Goal: Check status: Check status

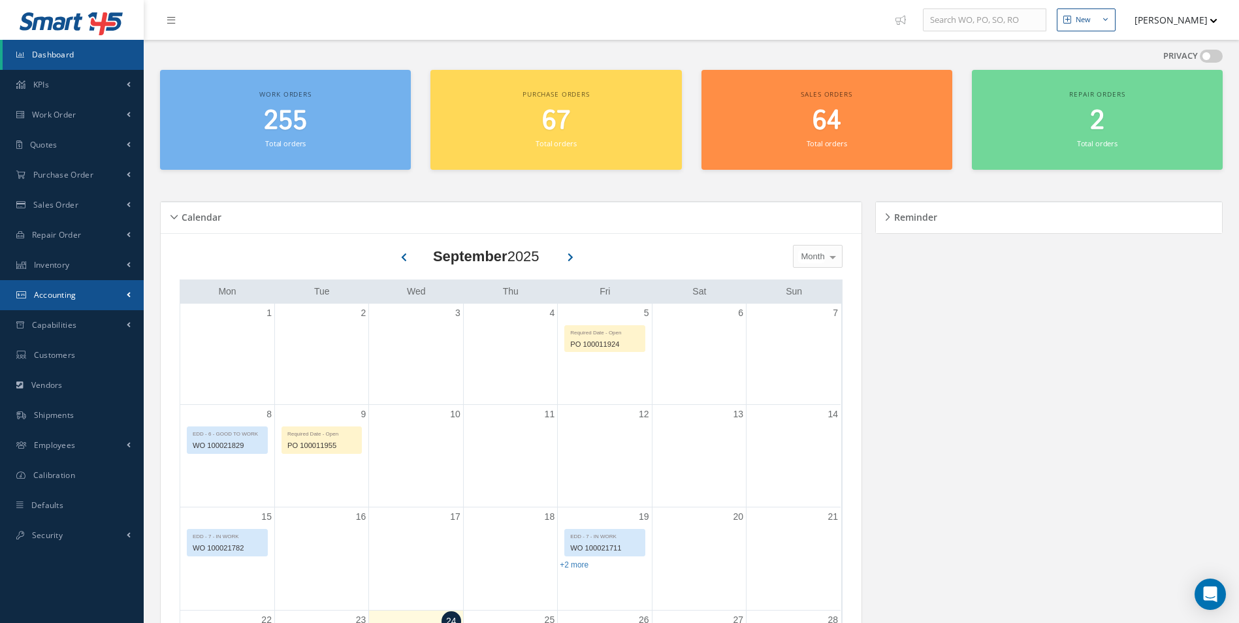
click at [98, 287] on link "Accounting" at bounding box center [72, 295] width 144 height 30
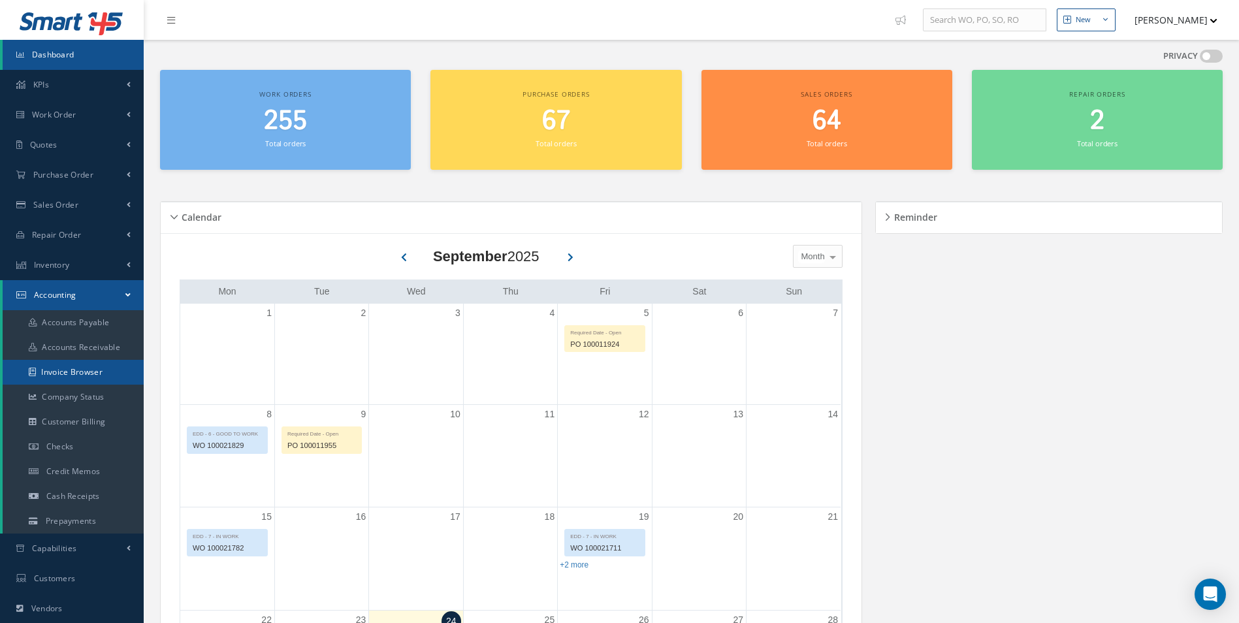
click at [78, 370] on link "Invoice Browser" at bounding box center [73, 372] width 141 height 25
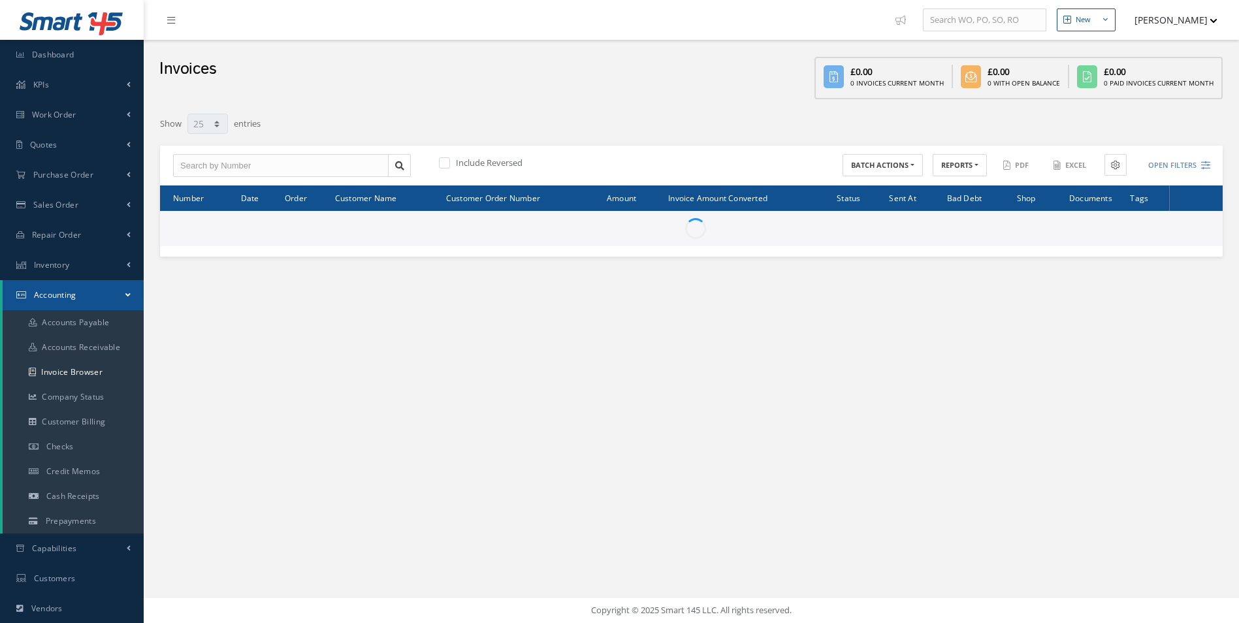
select select "25"
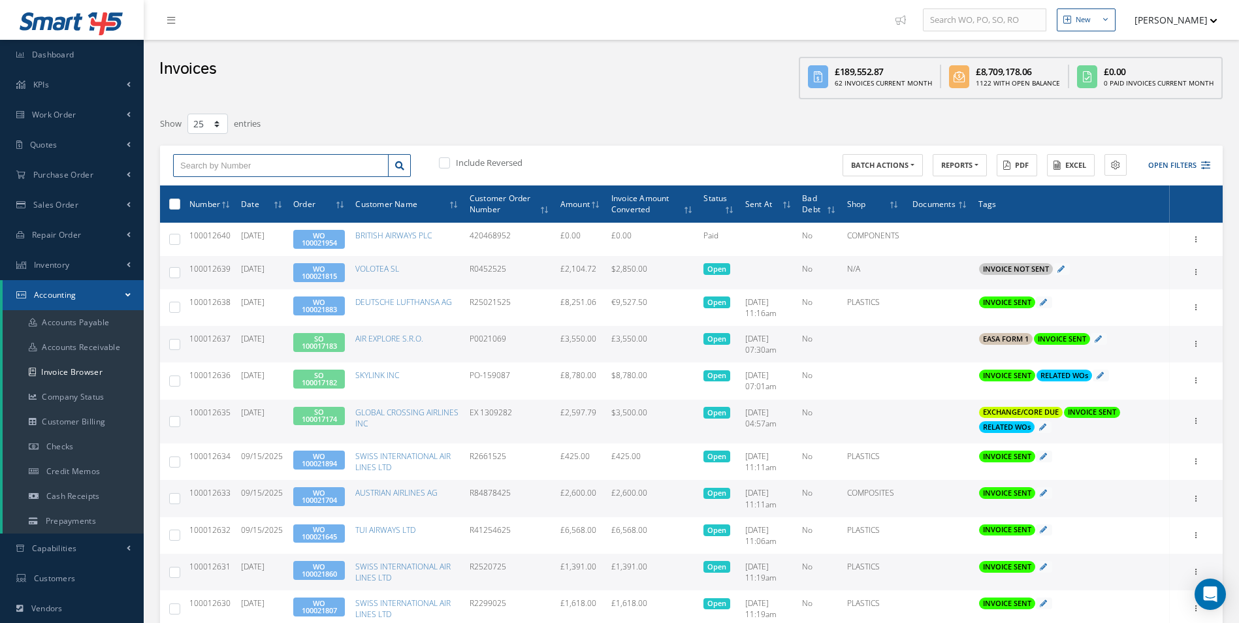
click at [239, 168] on input "text" at bounding box center [280, 166] width 215 height 24
paste input "10010811"
type input "10010811"
